Goal: Book appointment/travel/reservation

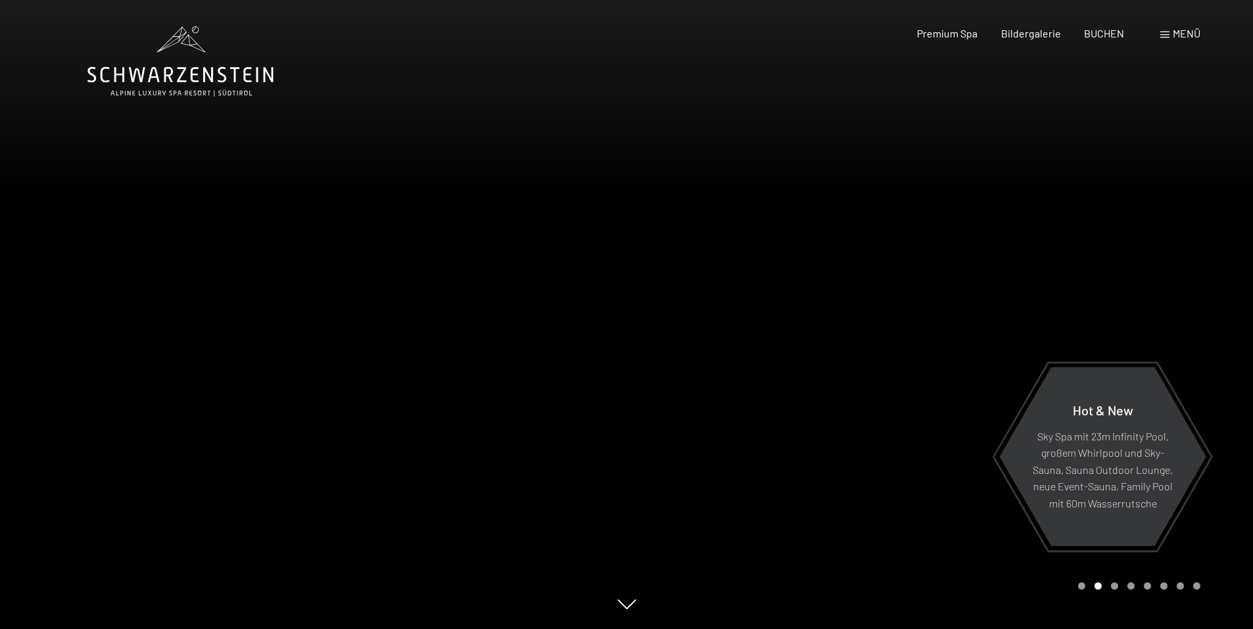
click at [1177, 36] on span "Menü" at bounding box center [1186, 33] width 28 height 12
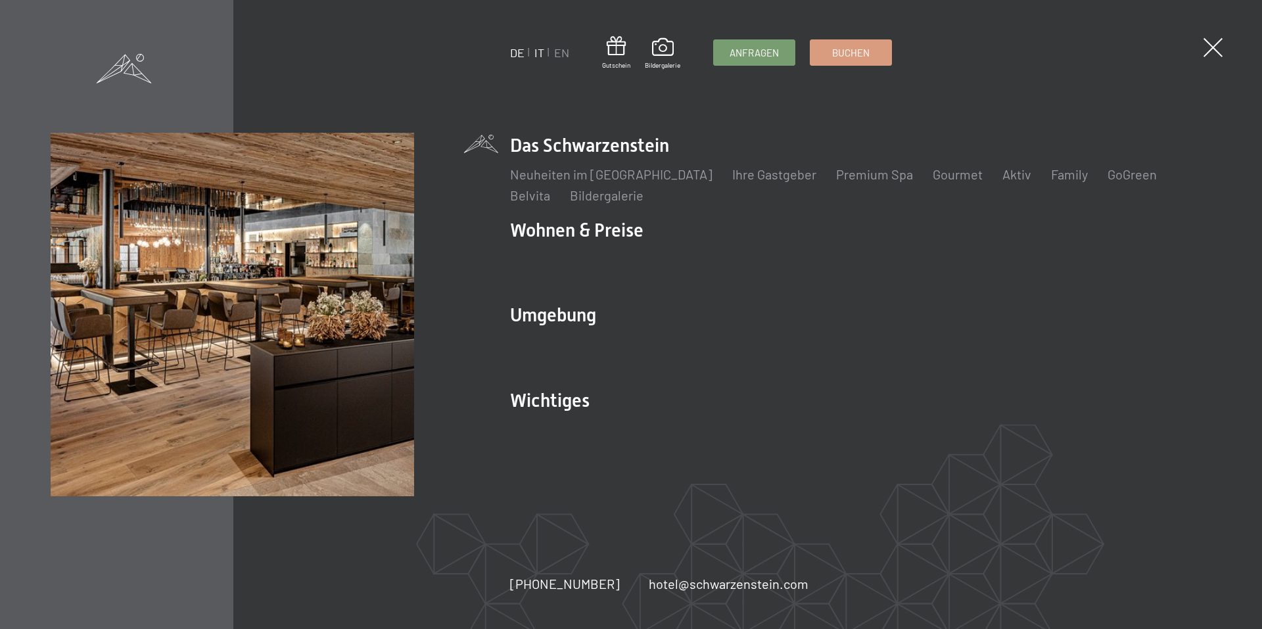
click at [540, 53] on link "IT" at bounding box center [540, 52] width 10 height 14
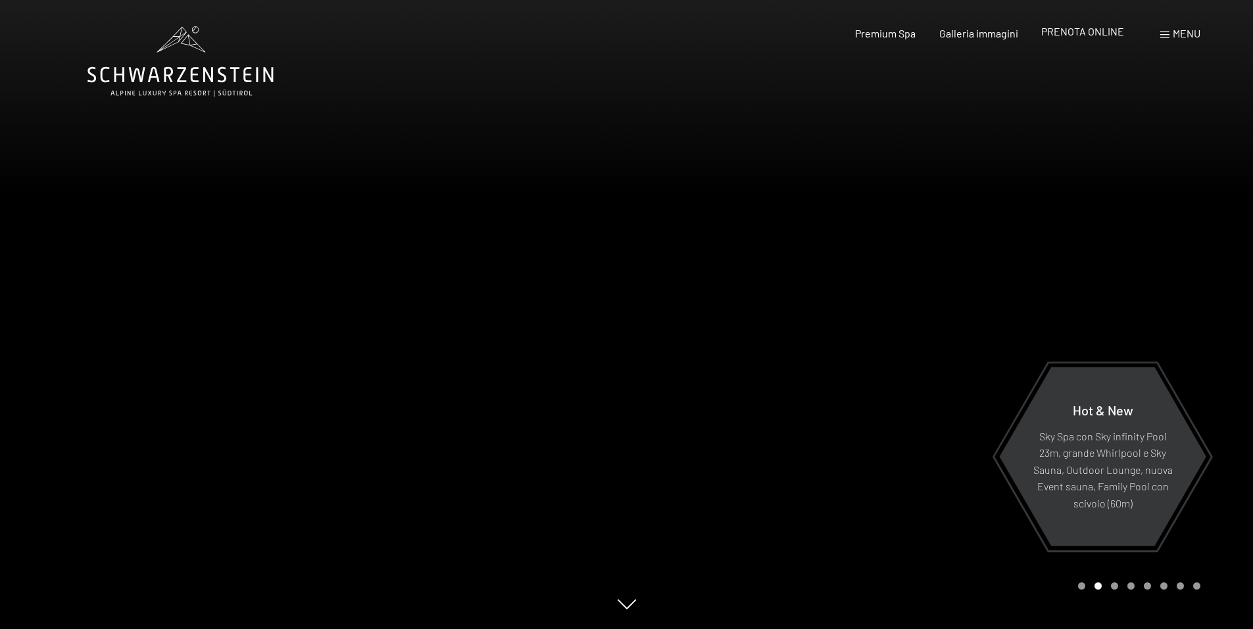
click at [1103, 32] on span "PRENOTA ONLINE" at bounding box center [1082, 31] width 83 height 12
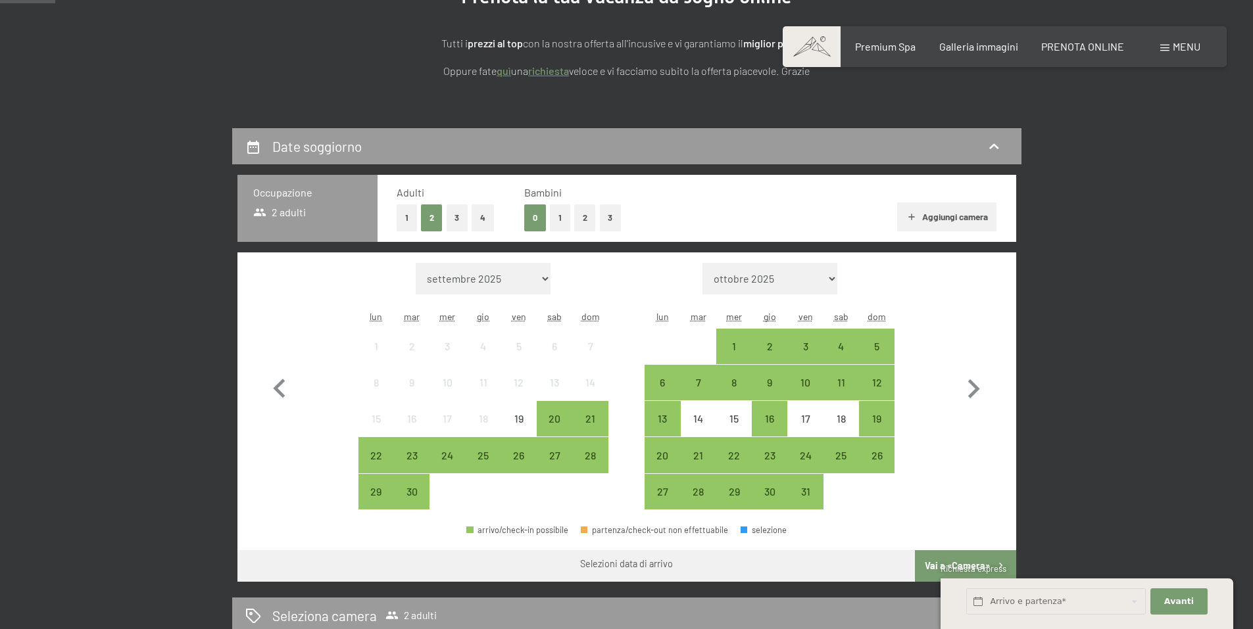
scroll to position [197, 0]
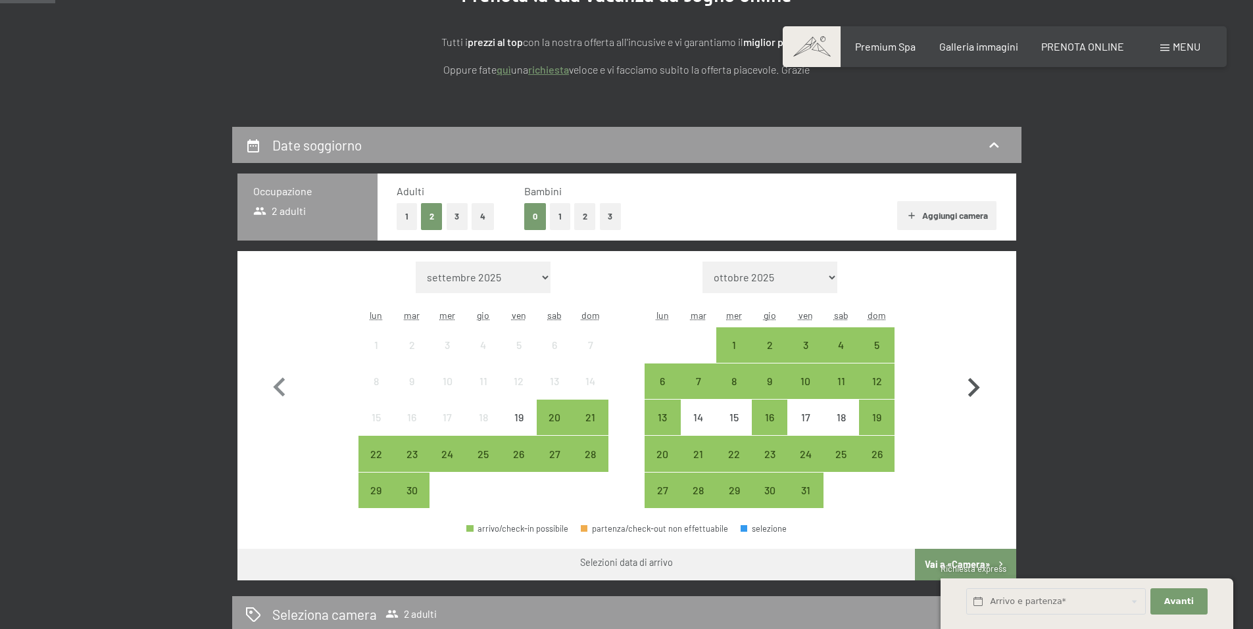
click at [978, 385] on icon "button" at bounding box center [973, 388] width 38 height 38
select select "2025-11-01"
select select "2025-12-01"
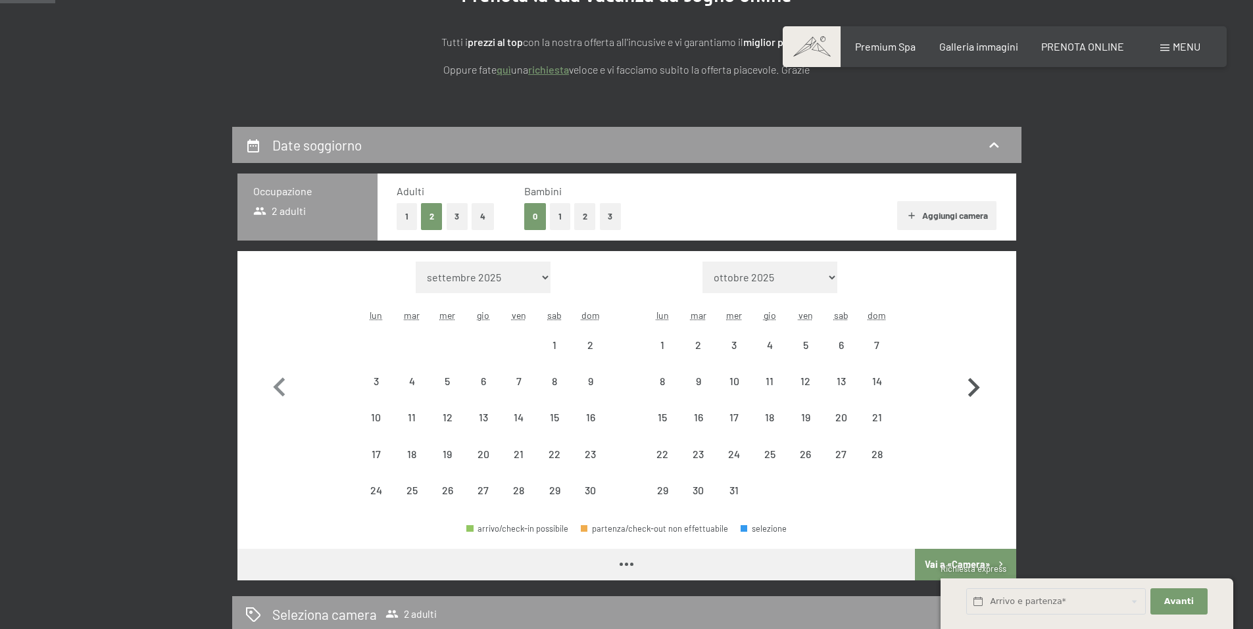
click at [978, 385] on icon "button" at bounding box center [973, 388] width 38 height 38
select select "2025-12-01"
select select "2026-01-01"
select select "2025-12-01"
select select "2026-01-01"
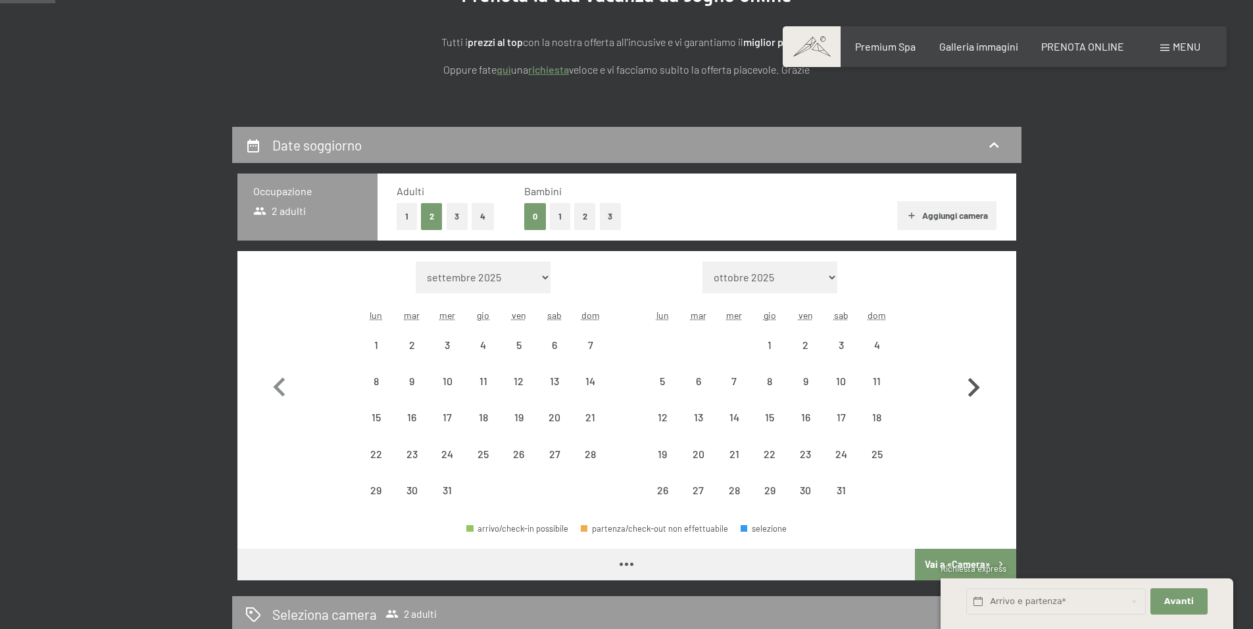
select select "2025-12-01"
select select "2026-01-01"
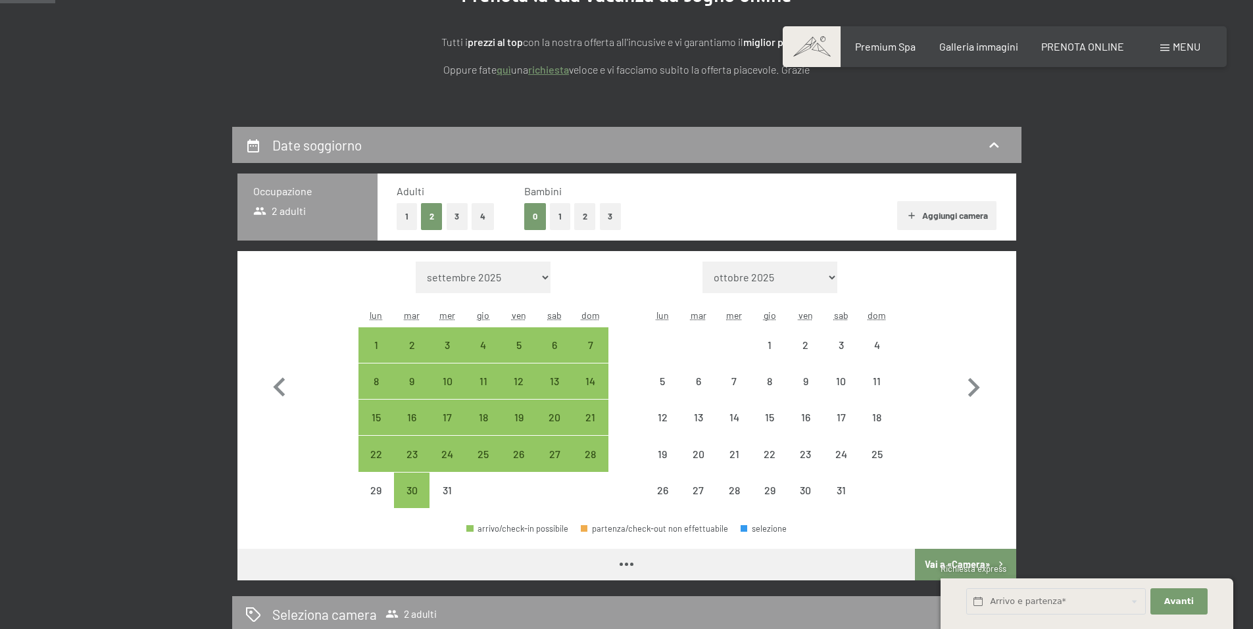
select select "2025-12-01"
select select "2026-01-01"
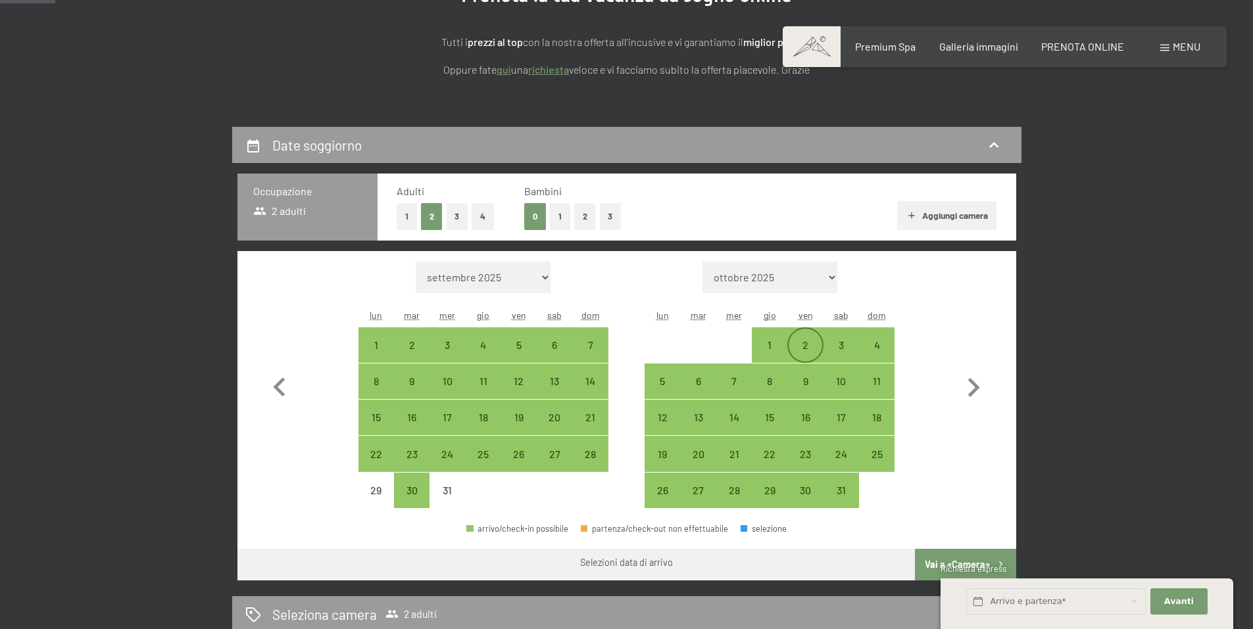
click at [803, 347] on div "2" at bounding box center [804, 356] width 33 height 33
select select "2025-12-01"
select select "2026-01-01"
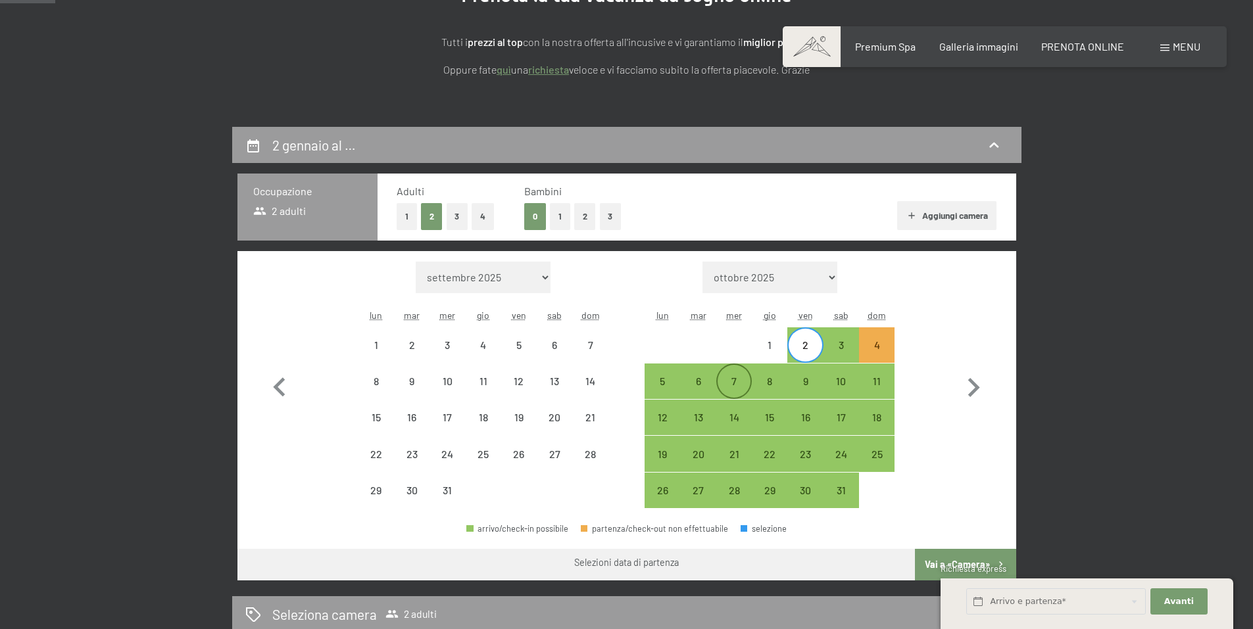
click at [723, 380] on div "7" at bounding box center [733, 392] width 33 height 33
select select "2025-12-01"
select select "2026-01-01"
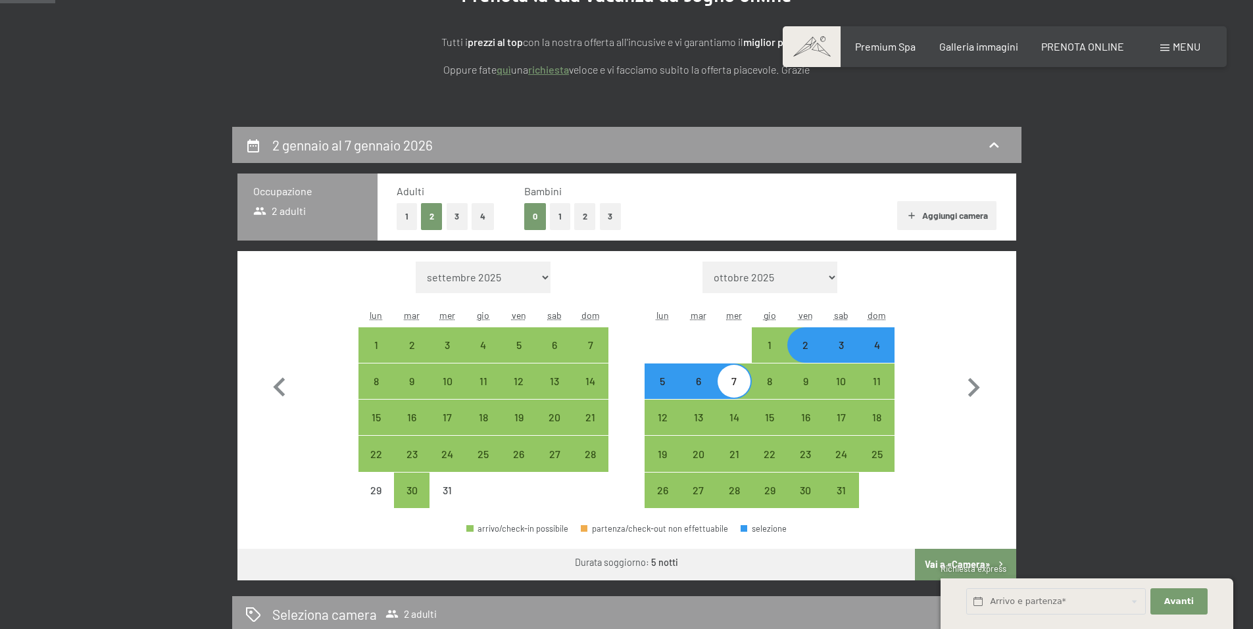
click at [1181, 592] on button "Avanti Nascondere i campi dell'indirizzo" at bounding box center [1178, 601] width 57 height 27
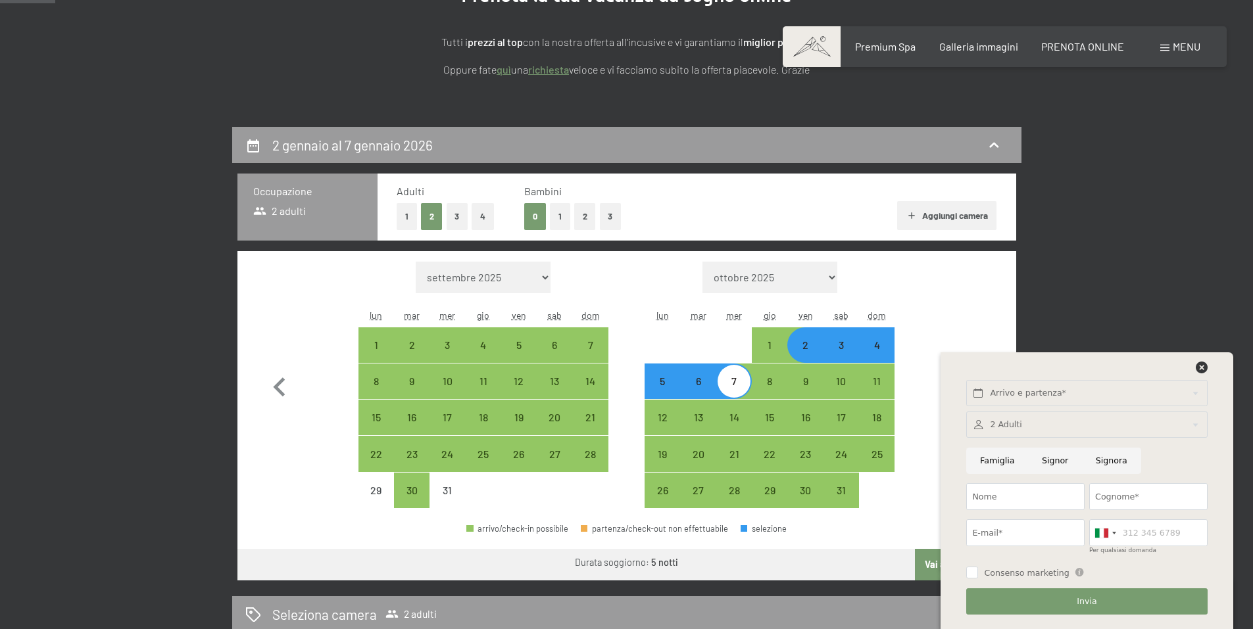
click at [1202, 368] on icon at bounding box center [1201, 368] width 12 height 12
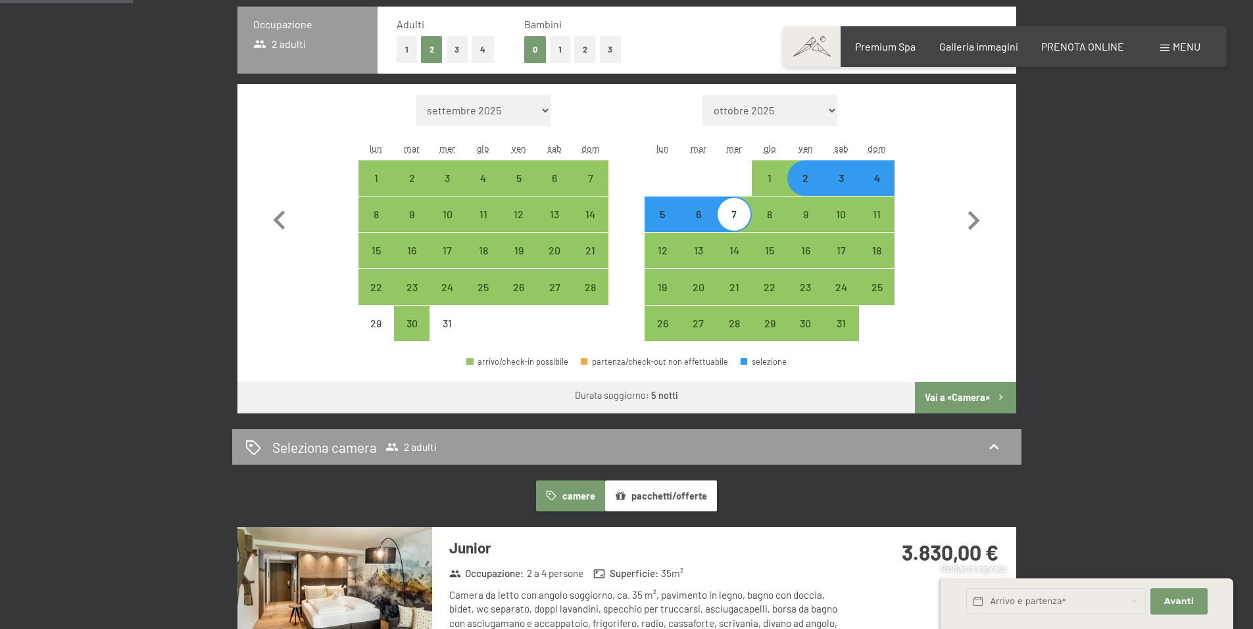
scroll to position [395, 0]
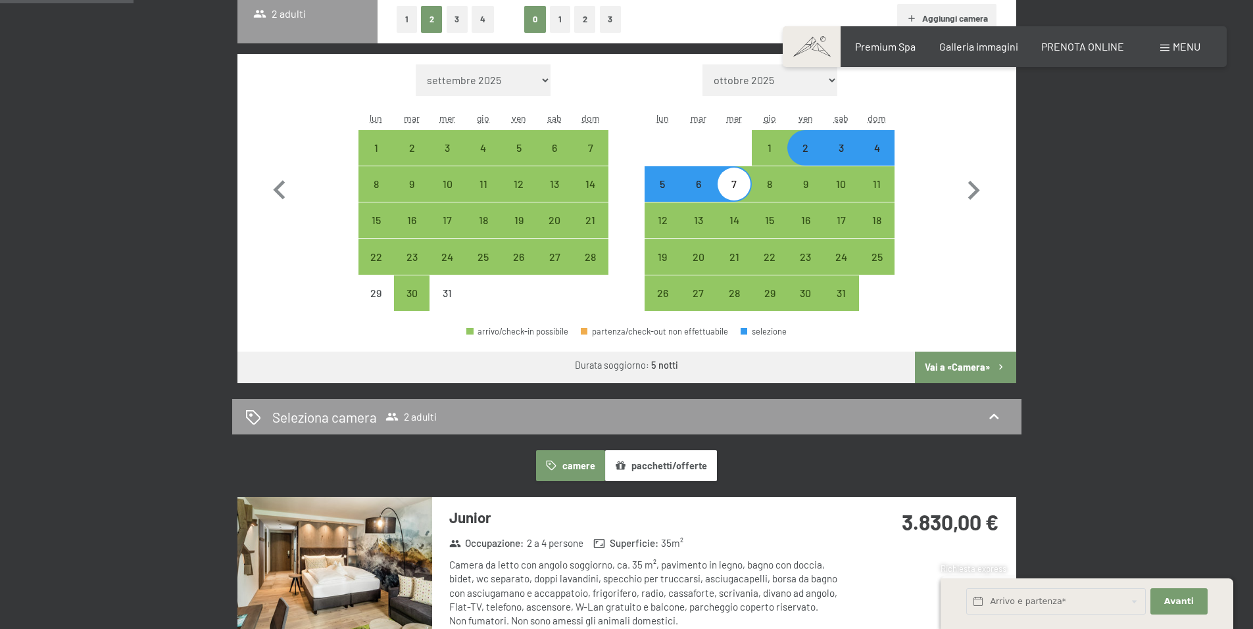
click at [963, 363] on button "Vai a «Camera»" at bounding box center [965, 368] width 101 height 32
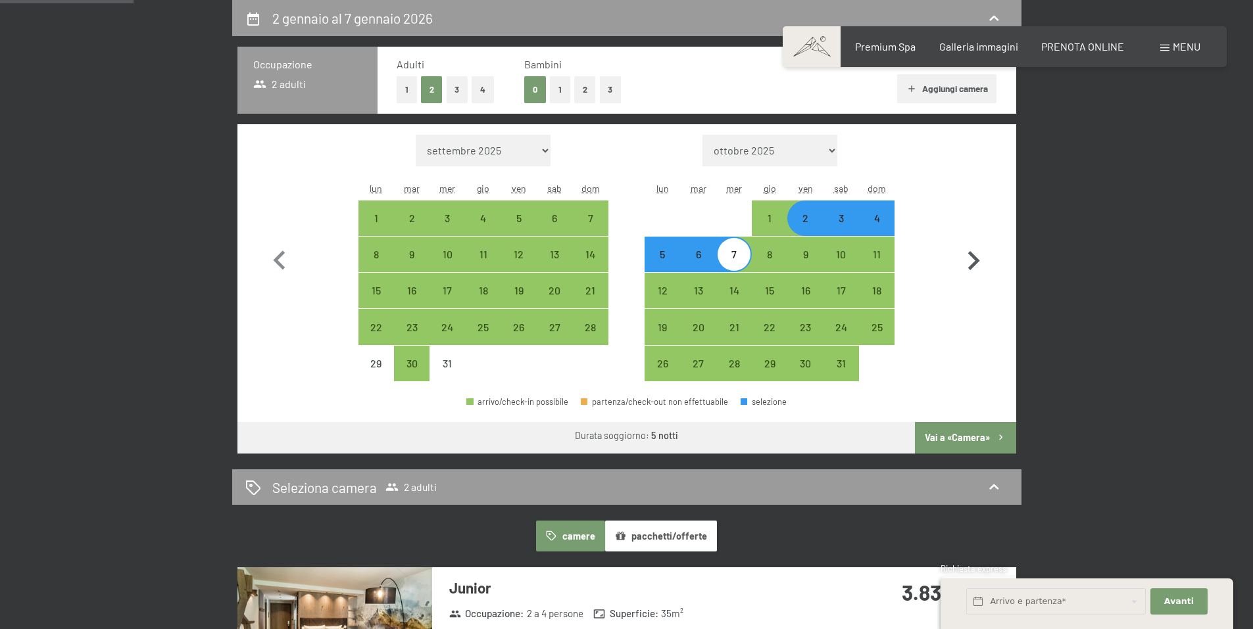
select select "2025-12-01"
select select "2026-01-01"
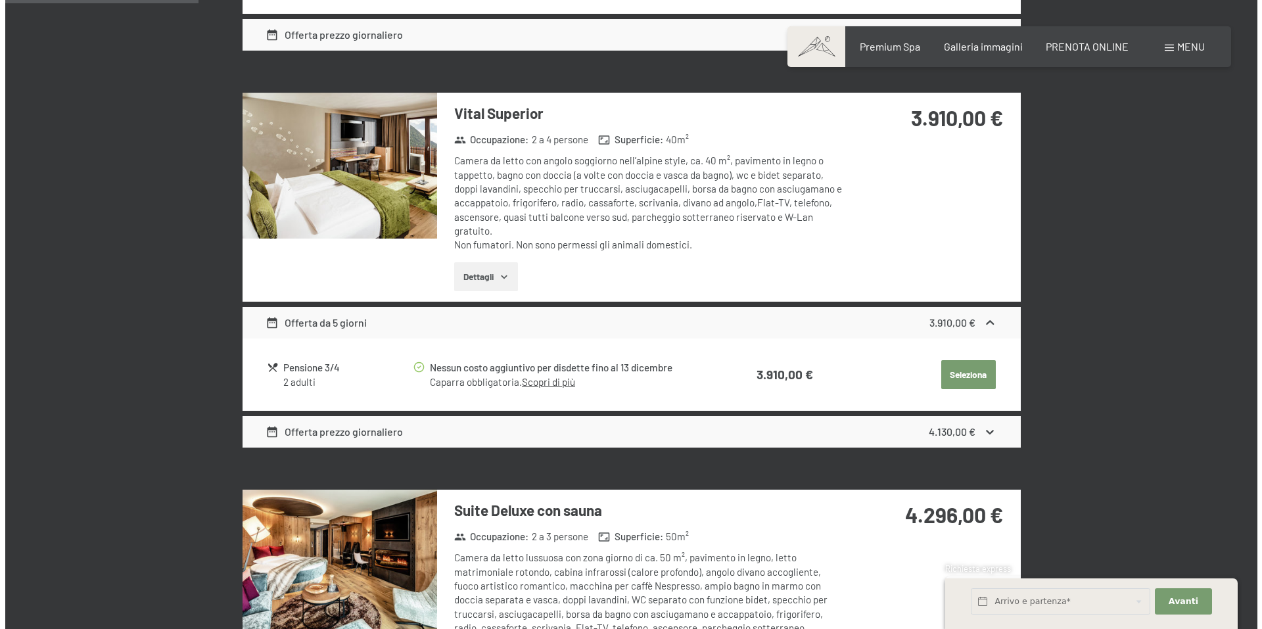
scroll to position [0, 0]
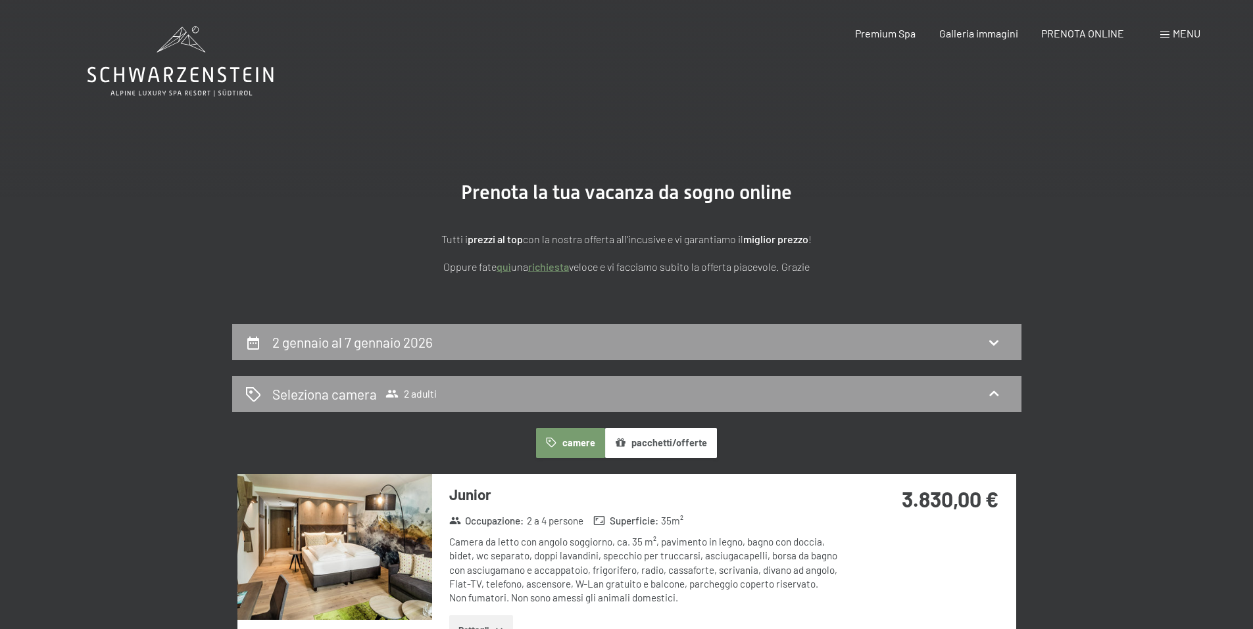
click at [1174, 32] on span "Menu" at bounding box center [1186, 33] width 28 height 12
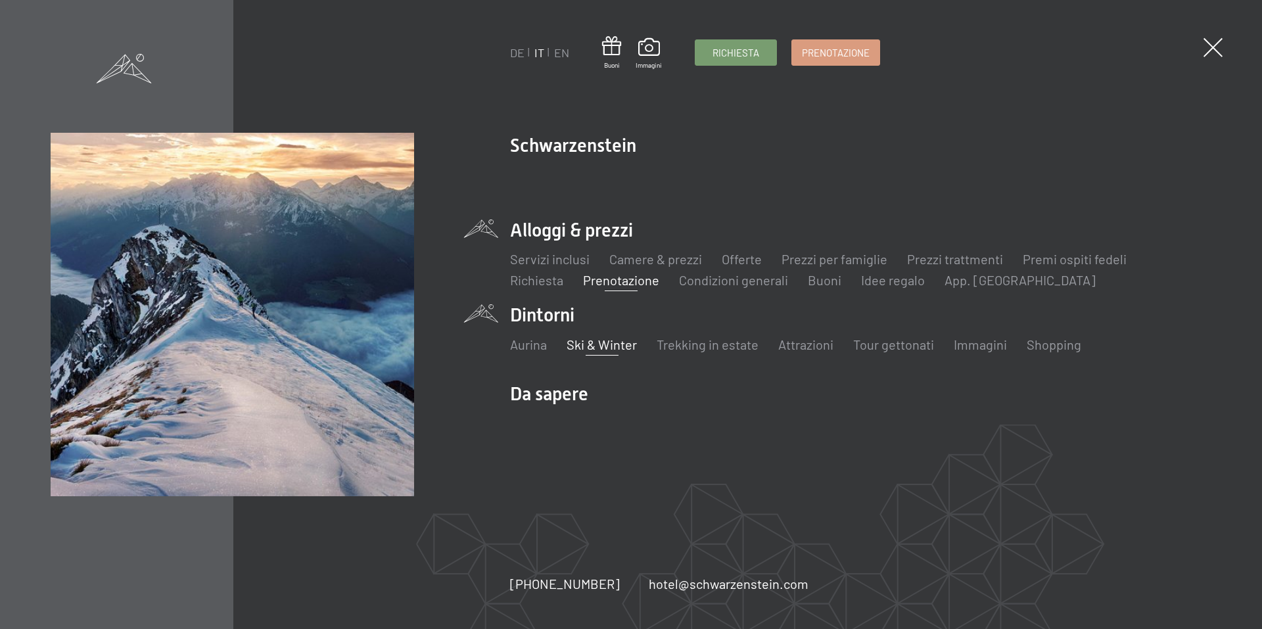
click at [615, 346] on link "Ski & Winter" at bounding box center [602, 345] width 70 height 16
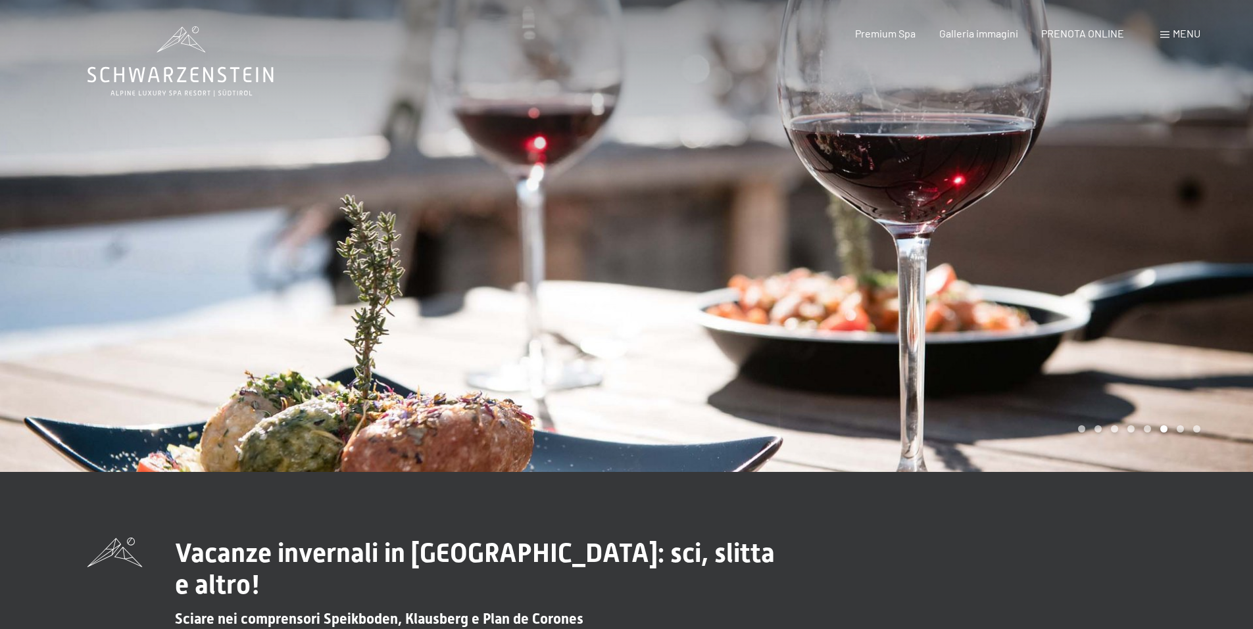
click at [148, 68] on icon at bounding box center [180, 61] width 186 height 70
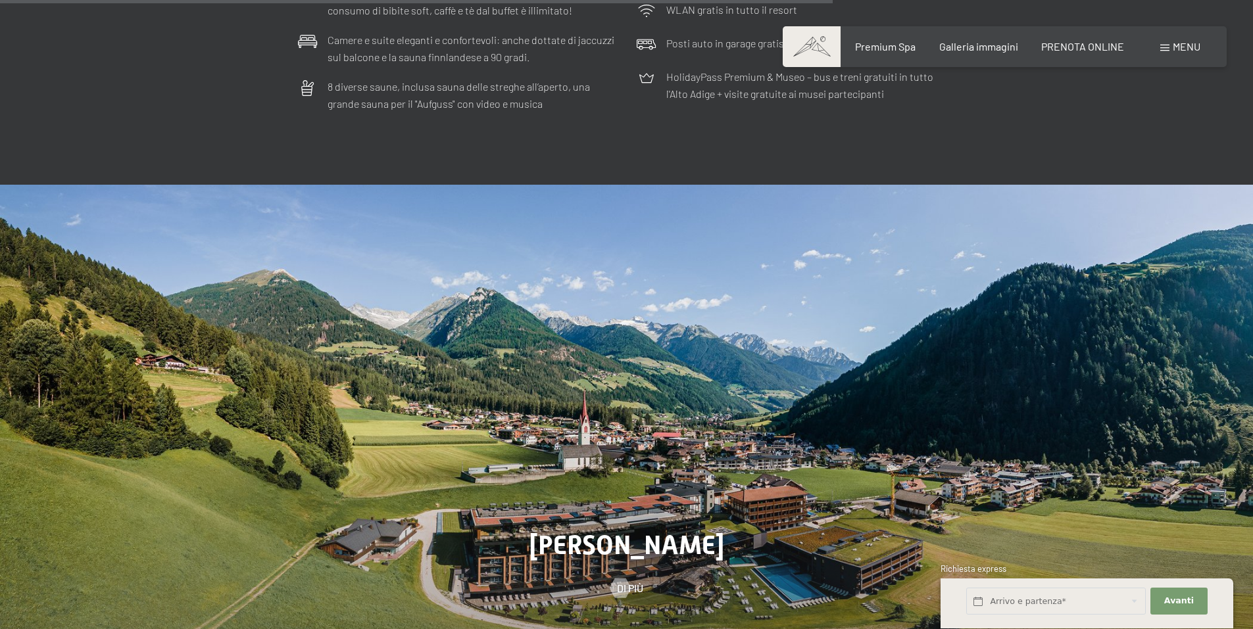
scroll to position [4405, 0]
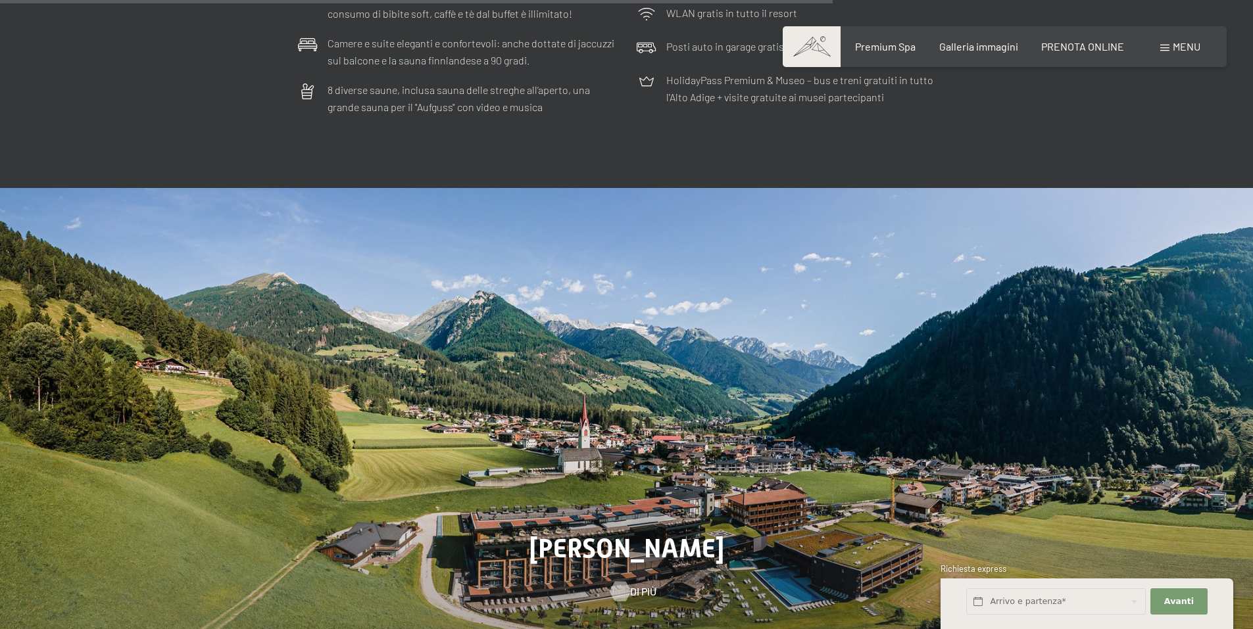
click at [638, 585] on span "Di più" at bounding box center [643, 592] width 26 height 14
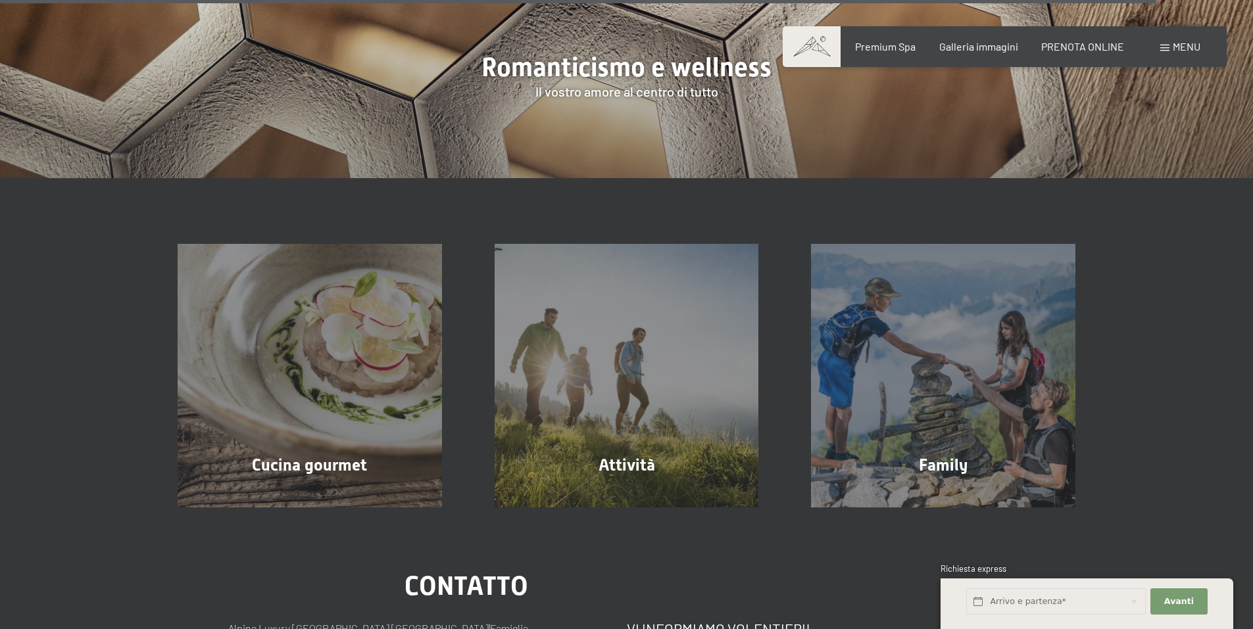
scroll to position [4559, 0]
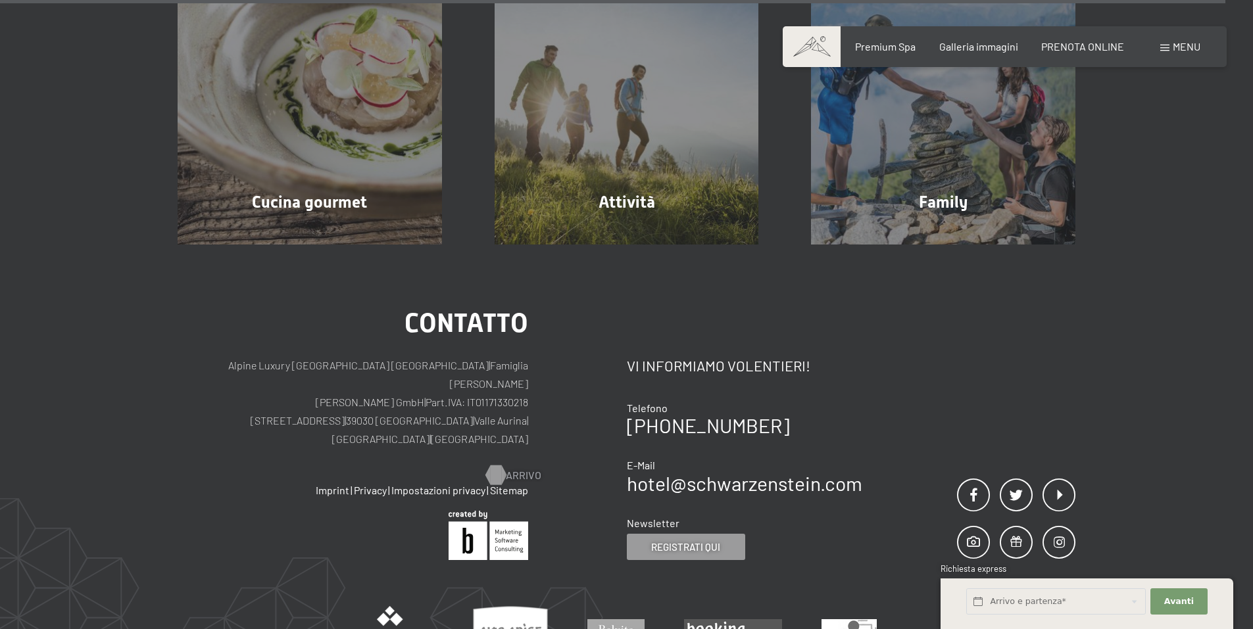
click at [510, 468] on span "Arrivo" at bounding box center [524, 475] width 36 height 14
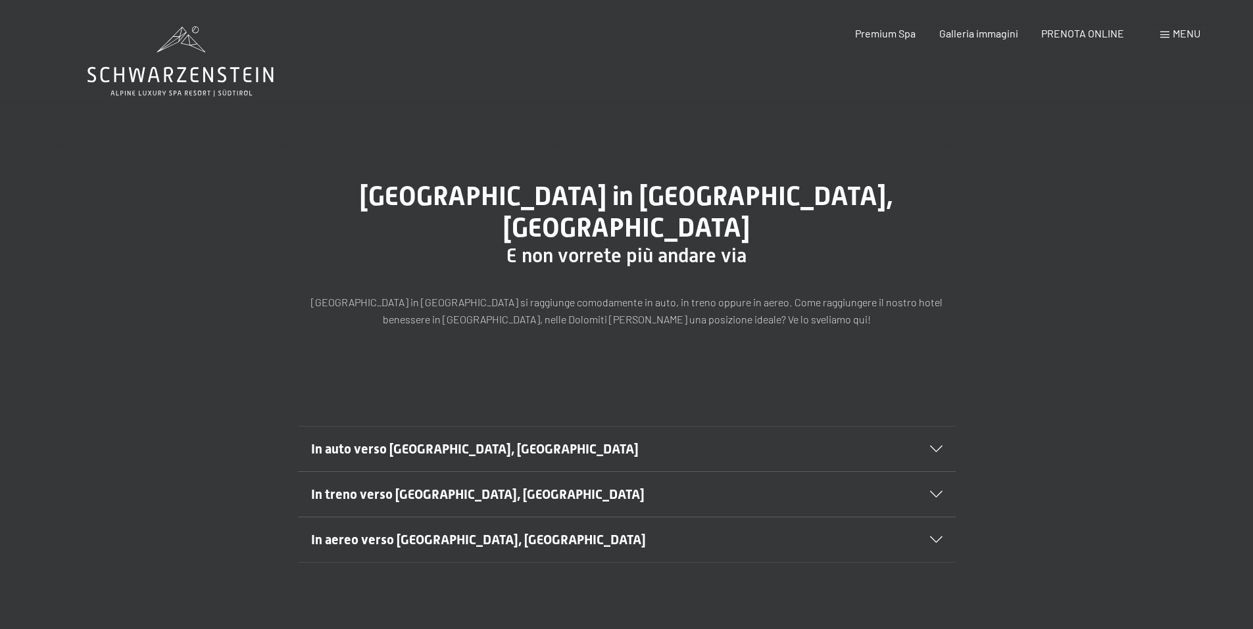
click at [476, 441] on span "In auto verso [GEOGRAPHIC_DATA], [GEOGRAPHIC_DATA]" at bounding box center [474, 449] width 327 height 16
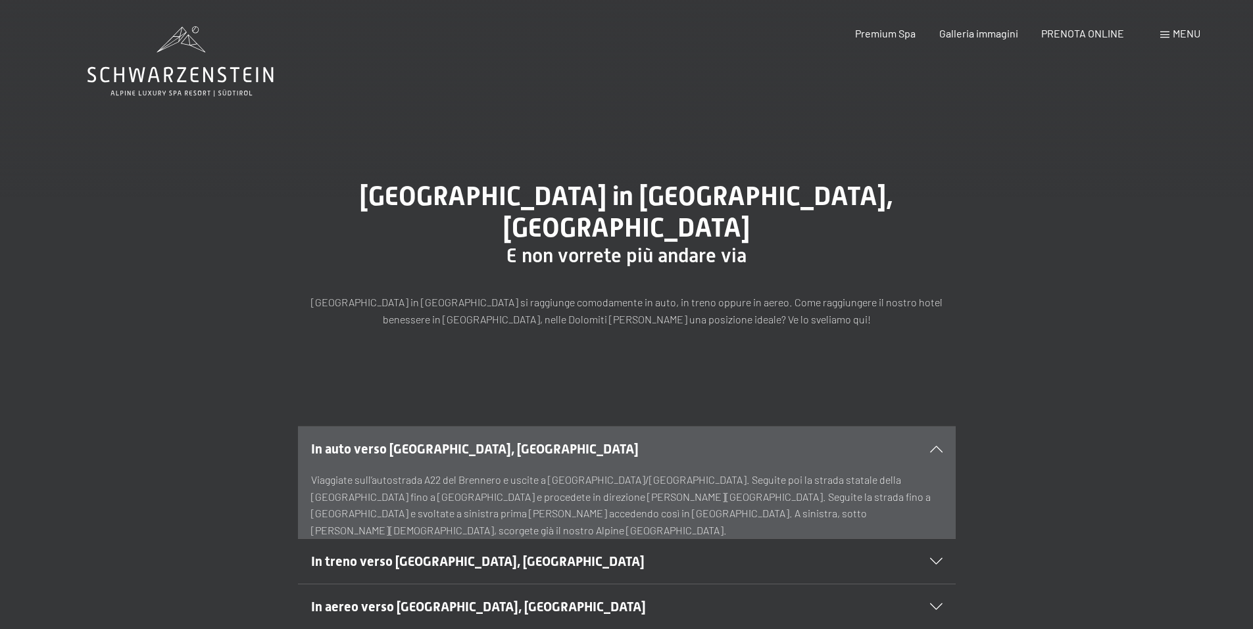
click at [173, 84] on icon at bounding box center [180, 61] width 186 height 70
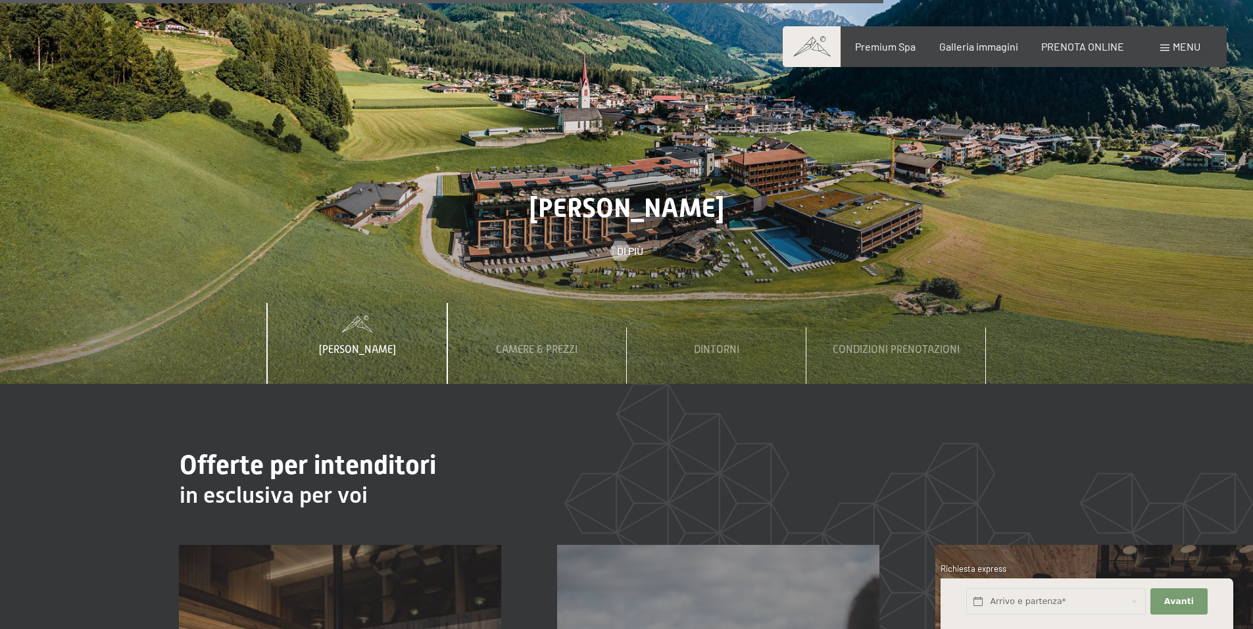
scroll to position [4734, 0]
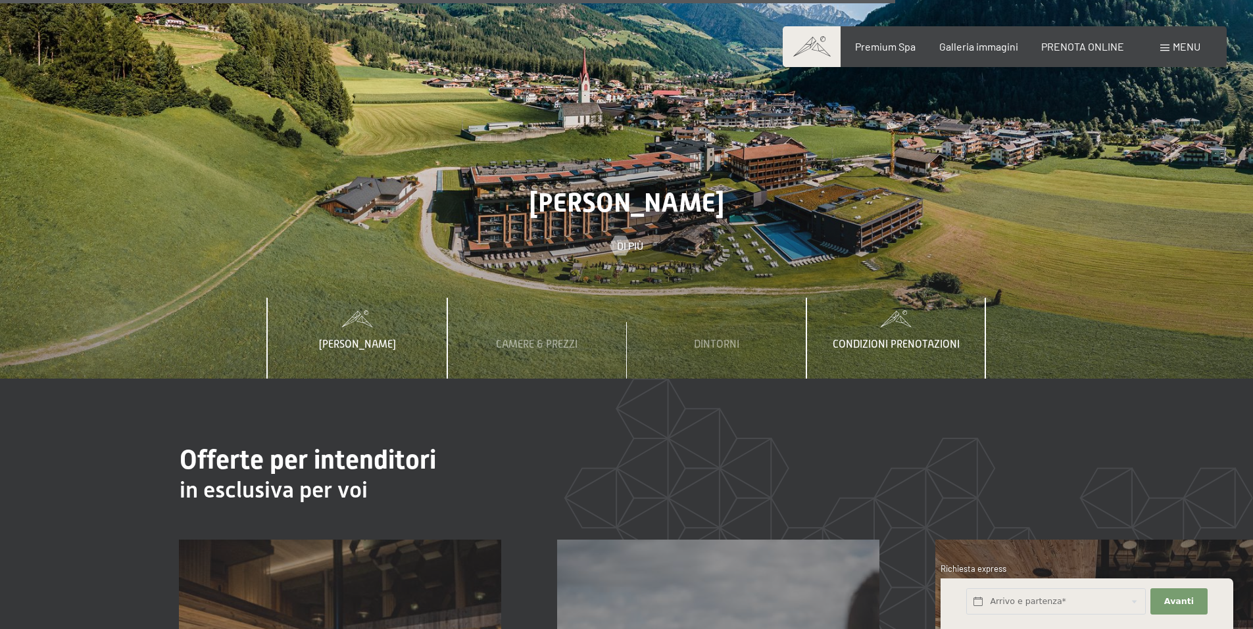
click at [876, 339] on span "Condizioni prenotazioni" at bounding box center [895, 345] width 127 height 12
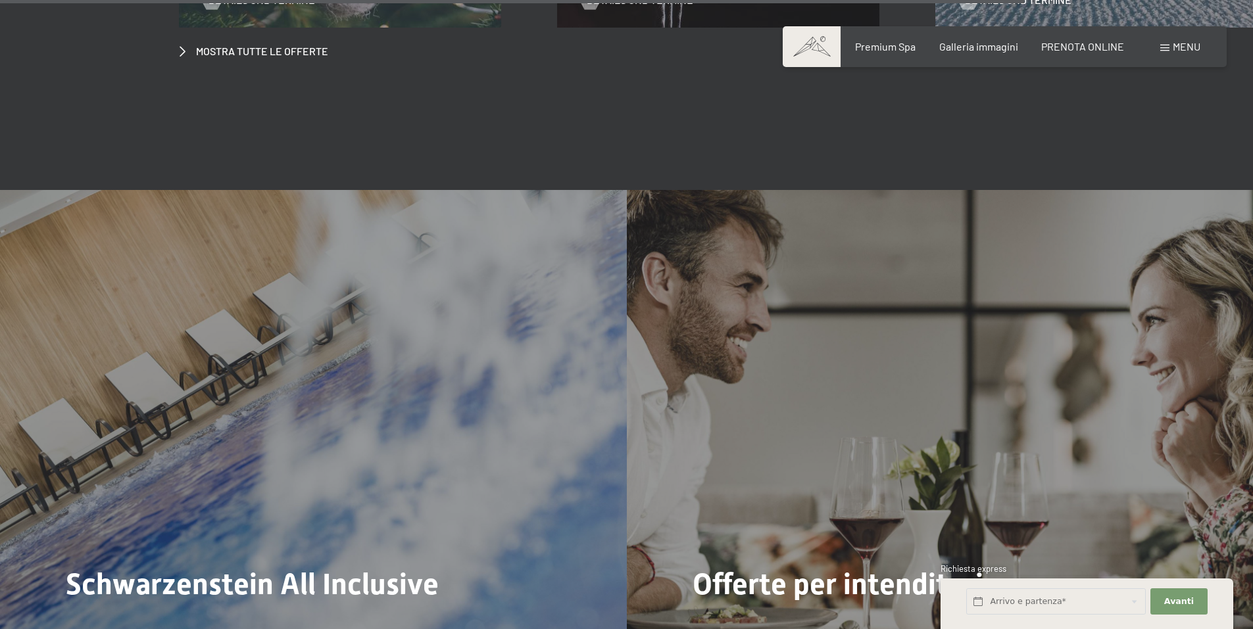
scroll to position [5437, 0]
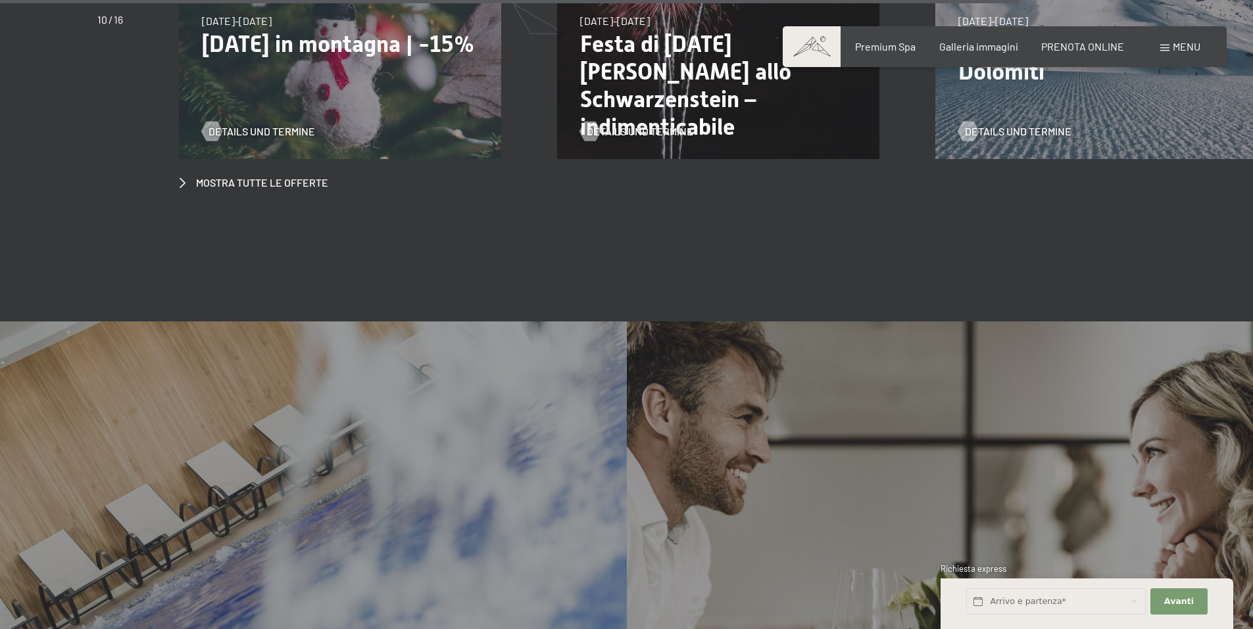
click at [1169, 44] on div "Menu" at bounding box center [1180, 46] width 40 height 14
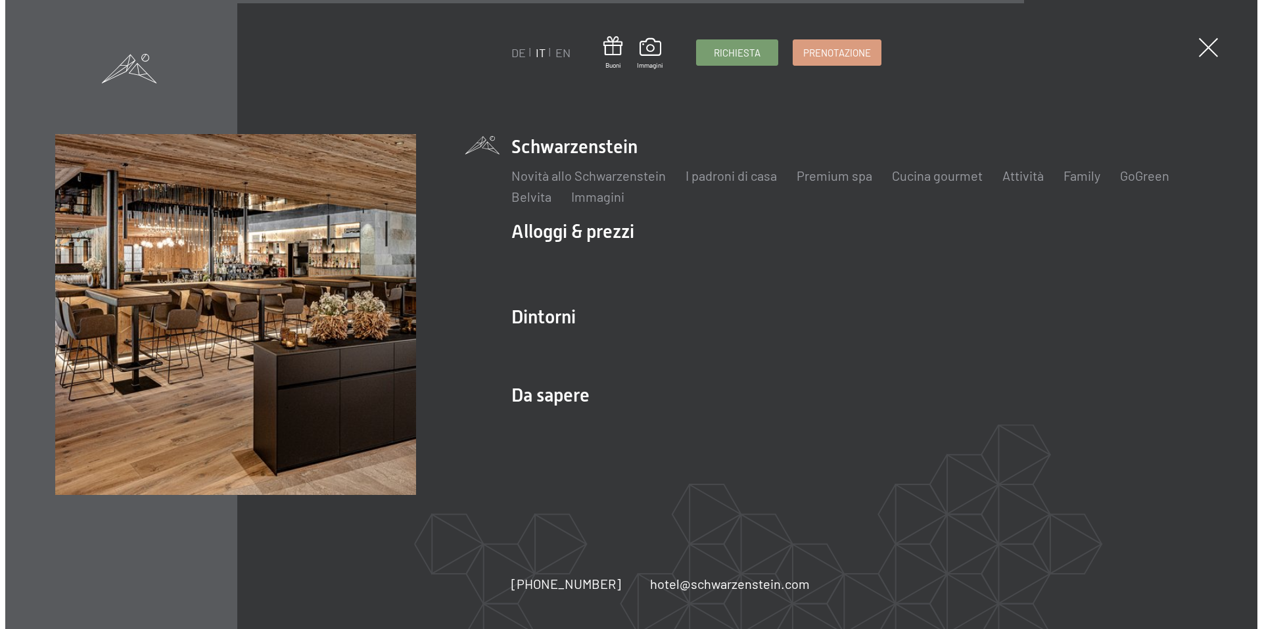
scroll to position [5462, 0]
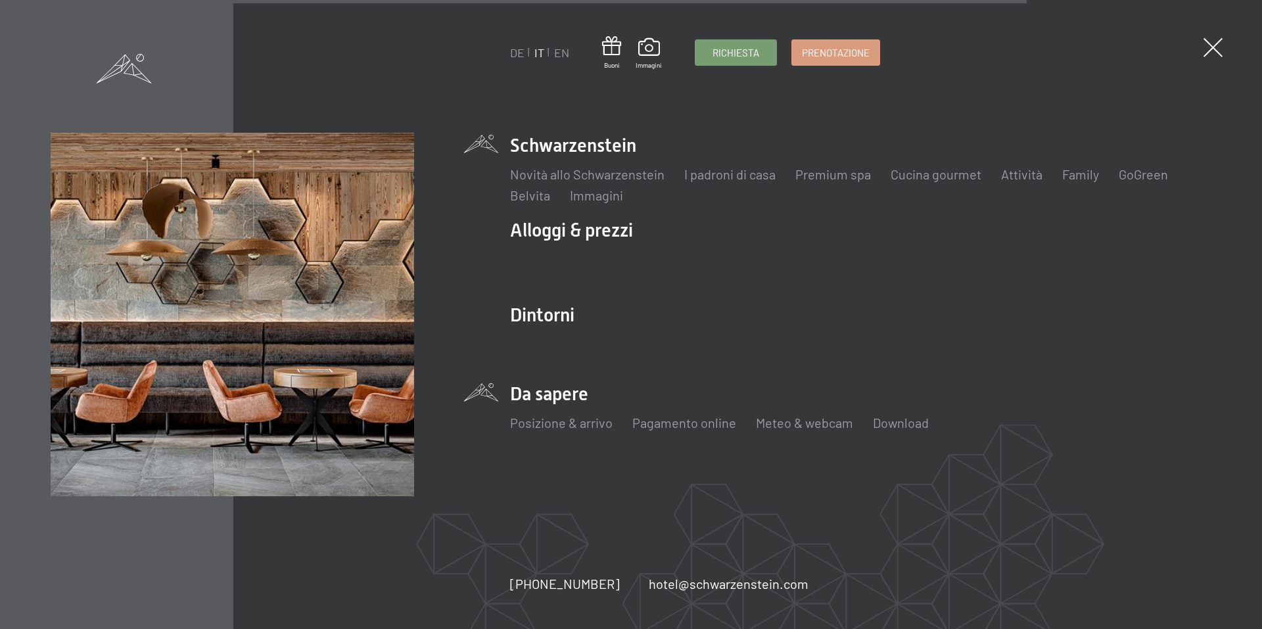
click at [577, 389] on li "Da sapere Posizione & arrivo Pagamento online Meteo & webcam Download" at bounding box center [861, 413] width 702 height 65
click at [816, 422] on link "Meteo & webcam" at bounding box center [804, 423] width 97 height 16
click at [555, 425] on link "Posizione & arrivo" at bounding box center [561, 423] width 103 height 16
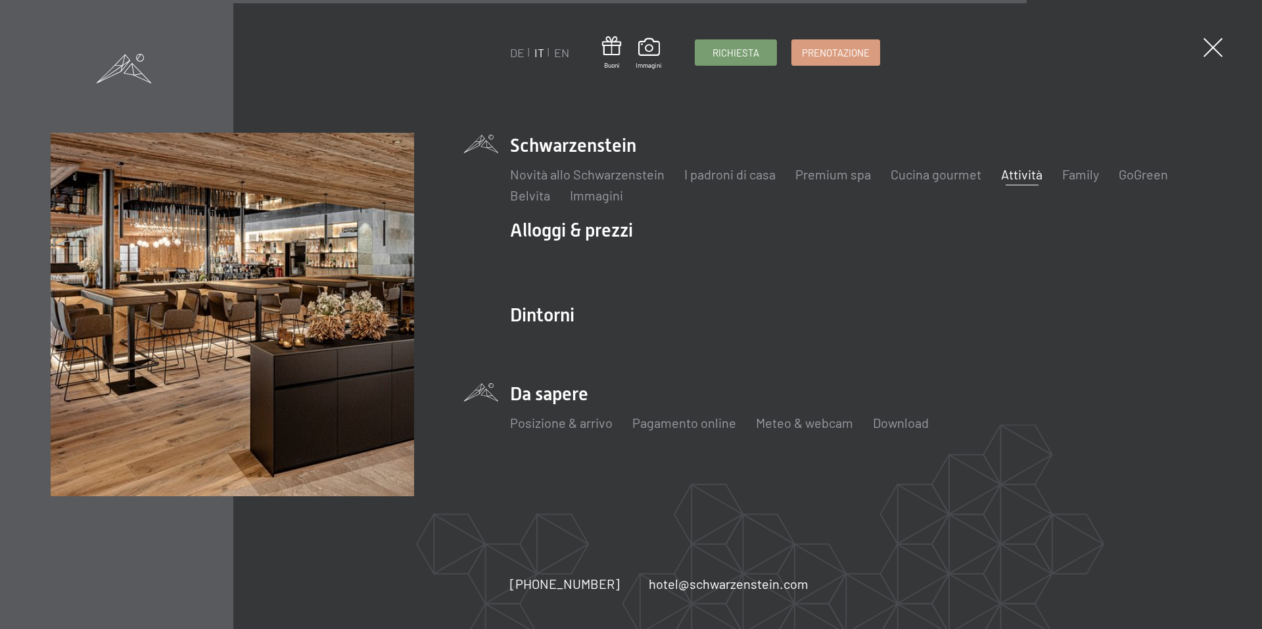
click at [1009, 178] on link "Attività" at bounding box center [1021, 174] width 41 height 16
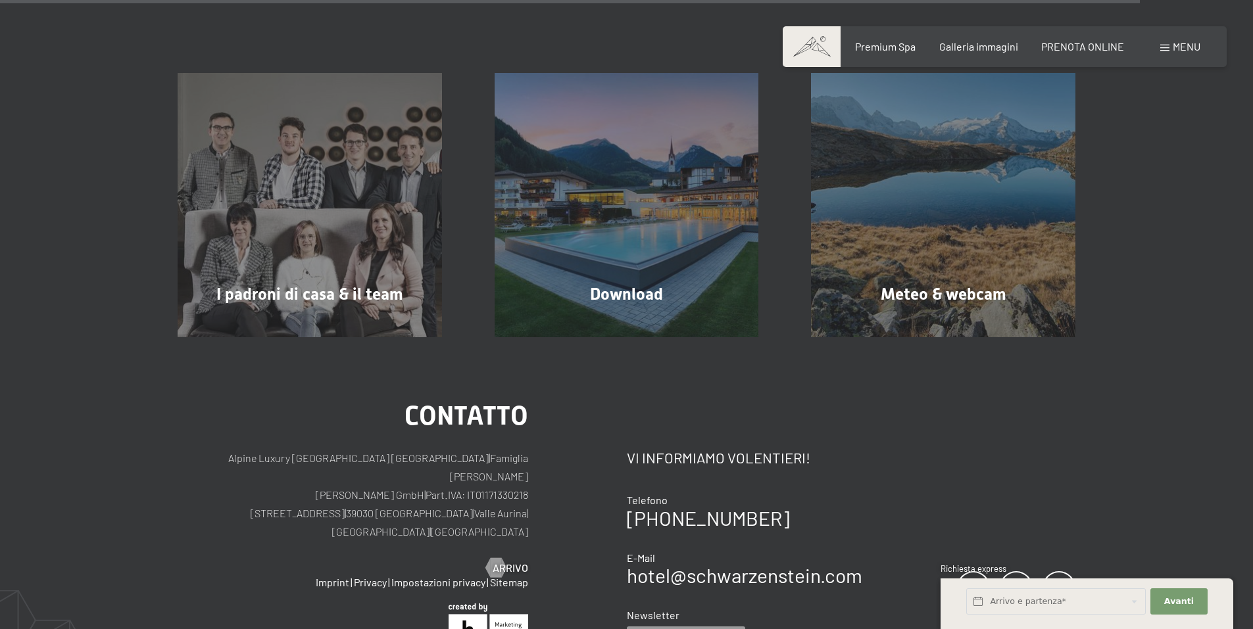
scroll to position [1249, 0]
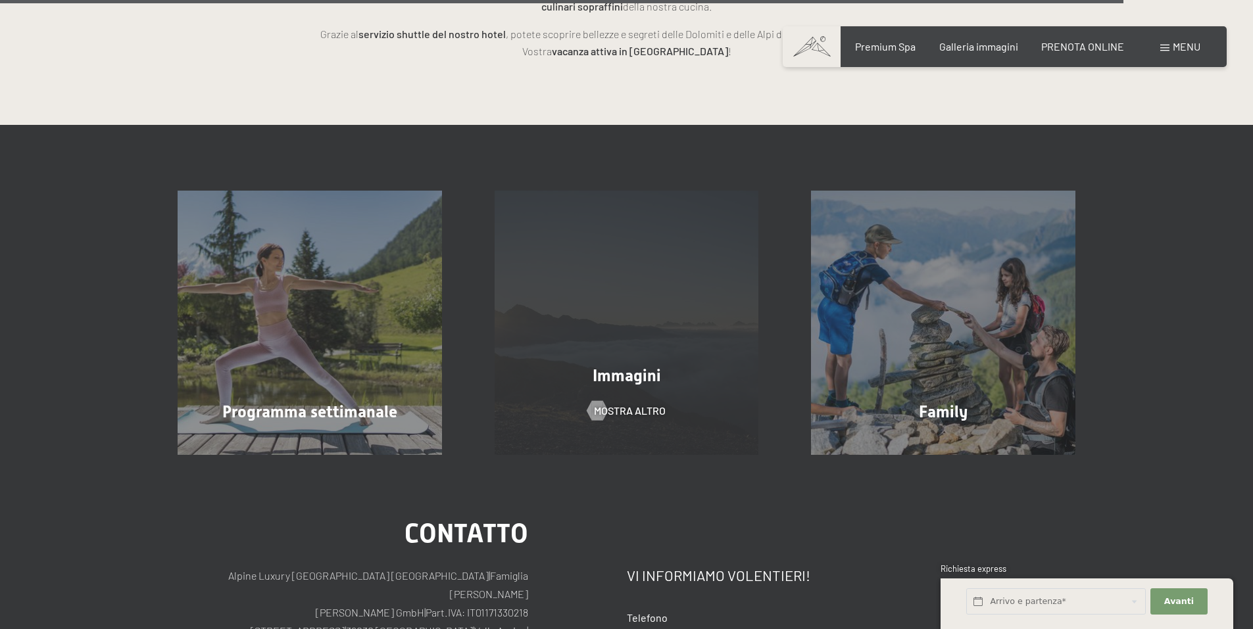
scroll to position [3879, 0]
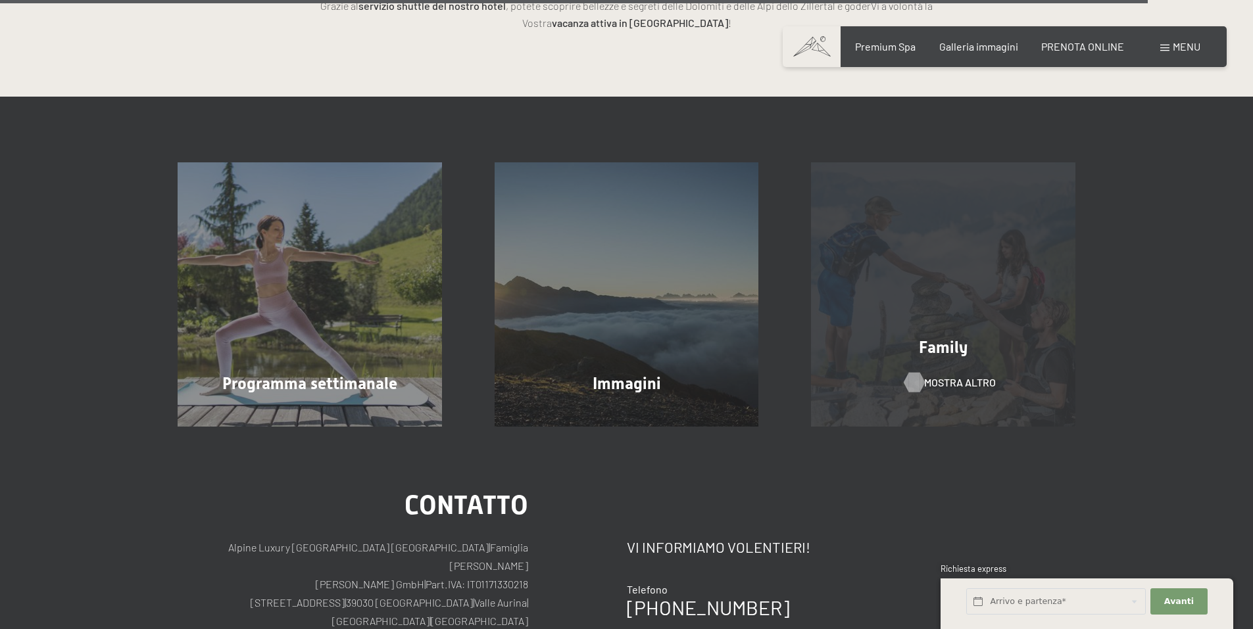
click at [946, 375] on span "mostra altro" at bounding box center [960, 382] width 72 height 14
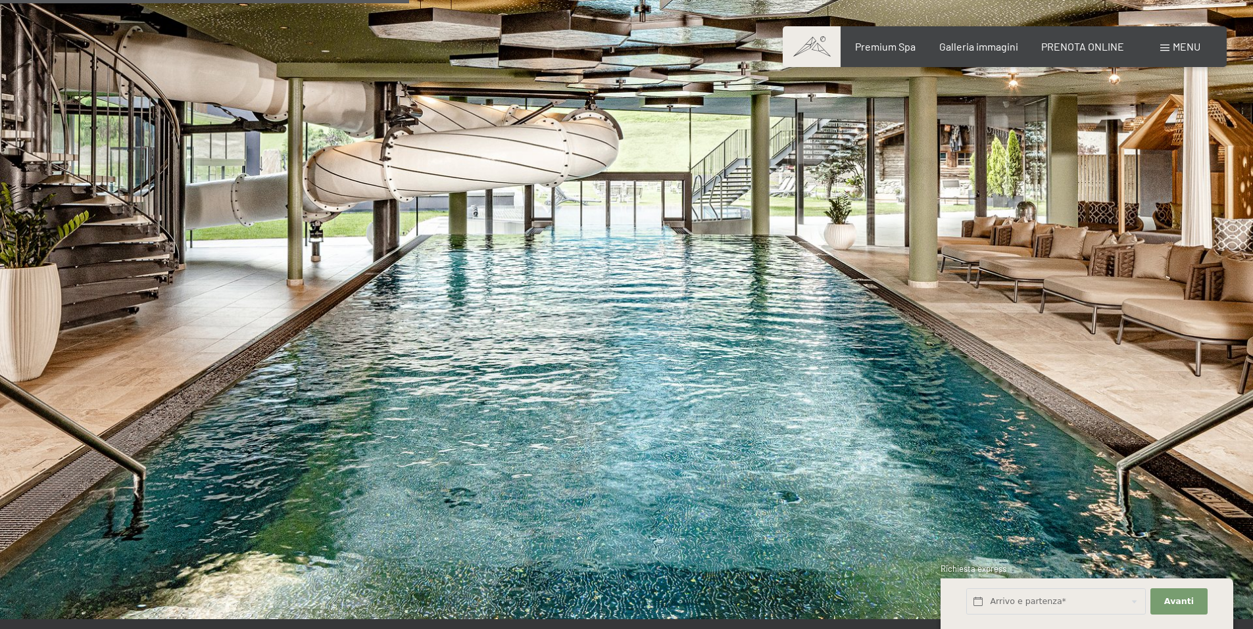
scroll to position [3288, 0]
